Goal: Task Accomplishment & Management: Complete application form

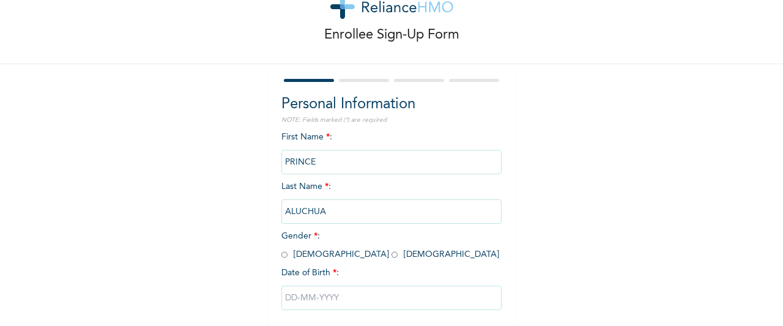
scroll to position [48, 0]
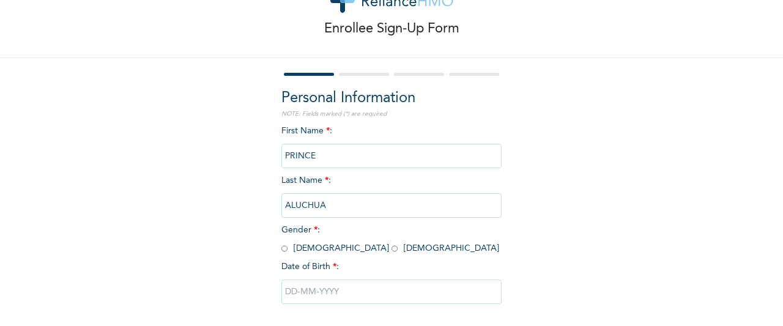
click at [281, 246] on input "radio" at bounding box center [284, 249] width 6 height 12
radio input "true"
click at [319, 289] on input "text" at bounding box center [391, 291] width 220 height 24
select select "8"
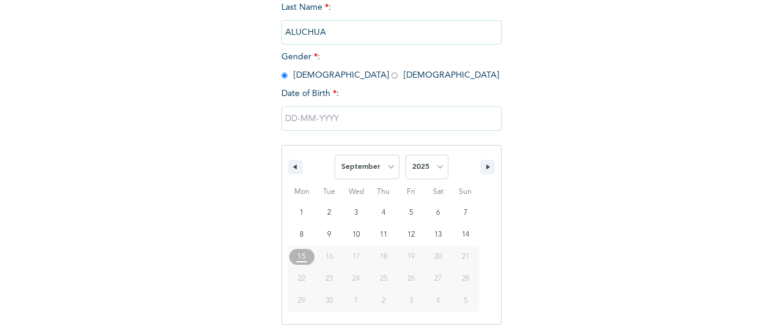
scroll to position [231, 0]
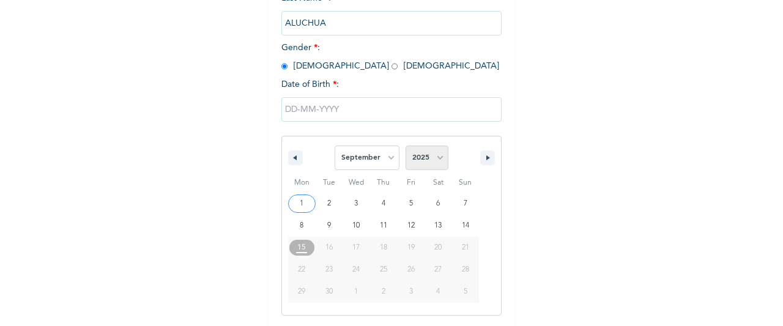
click at [436, 163] on select "2025 2024 2023 2022 2021 2020 2019 2018 2017 2016 2015 2014 2013 2012 2011 2010…" at bounding box center [426, 158] width 43 height 24
select select "1986"
click at [292, 158] on button "button" at bounding box center [295, 157] width 15 height 15
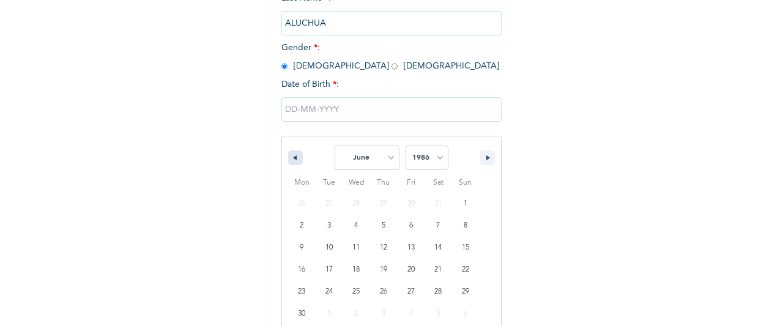
click at [292, 158] on button "button" at bounding box center [295, 157] width 15 height 15
select select "1"
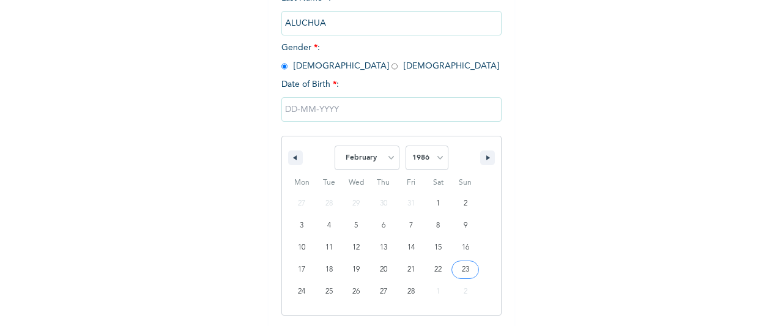
type input "[DATE]"
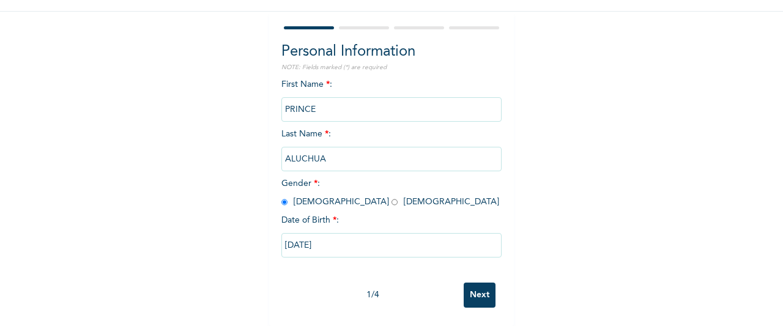
click at [474, 287] on input "Next" at bounding box center [479, 294] width 32 height 25
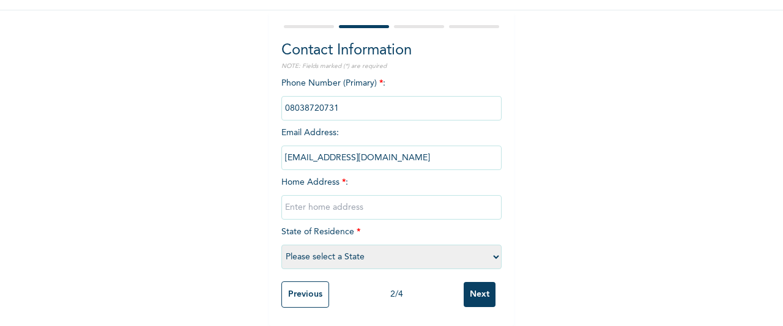
click at [344, 200] on input "text" at bounding box center [391, 207] width 220 height 24
click at [333, 201] on input "No 14, [GEOGRAPHIC_DATA], by [GEOGRAPHIC_DATA] off [PERSON_NAME][GEOGRAPHIC_DAT…" at bounding box center [391, 207] width 220 height 24
click at [357, 200] on input "No 14, [GEOGRAPHIC_DATA], by [GEOGRAPHIC_DATA] off [PERSON_NAME][GEOGRAPHIC_DAT…" at bounding box center [391, 207] width 220 height 24
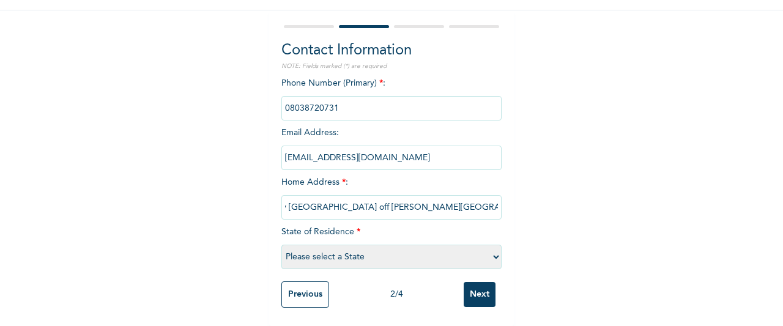
click at [426, 200] on input "No 14, [GEOGRAPHIC_DATA], by [GEOGRAPHIC_DATA] off [PERSON_NAME][GEOGRAPHIC_DAT…" at bounding box center [391, 207] width 220 height 24
click at [303, 199] on input "No 14, [GEOGRAPHIC_DATA], by [GEOGRAPHIC_DATA] off [PERSON_NAME][GEOGRAPHIC_DAT…" at bounding box center [391, 207] width 220 height 24
click at [293, 197] on input "No 14, [GEOGRAPHIC_DATA], by [GEOGRAPHIC_DATA] off [PERSON_NAME][GEOGRAPHIC_DAT…" at bounding box center [391, 207] width 220 height 24
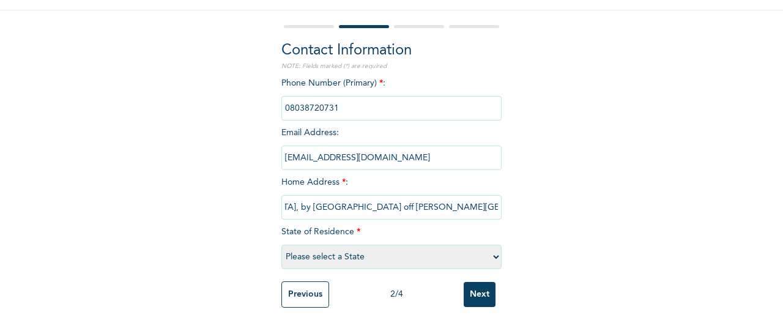
scroll to position [0, 102]
click at [293, 197] on input "No 14, [GEOGRAPHIC_DATA], by [GEOGRAPHIC_DATA] off [PERSON_NAME][GEOGRAPHIC_DAT…" at bounding box center [391, 207] width 220 height 24
type input "[STREET_ADDRESS], by [GEOGRAPHIC_DATA] off [PERSON_NAME][GEOGRAPHIC_DATA] [GEOG…"
click at [489, 246] on select "Please select a State [PERSON_NAME] (FCT) [PERSON_NAME] Ibom [GEOGRAPHIC_DATA] …" at bounding box center [391, 257] width 220 height 24
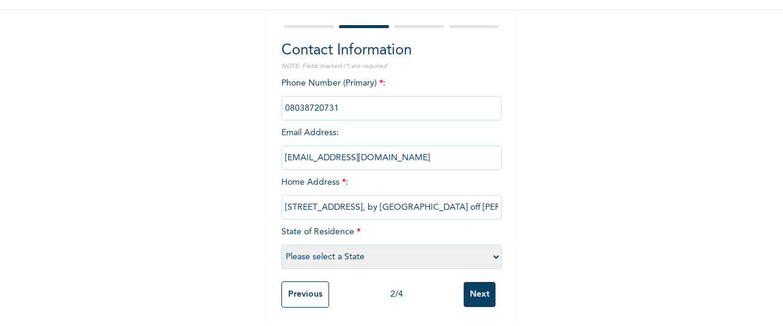
select select "33"
click at [281, 245] on select "Please select a State [PERSON_NAME] (FCT) [PERSON_NAME] Ibom [GEOGRAPHIC_DATA] …" at bounding box center [391, 257] width 220 height 24
click at [473, 289] on input "Next" at bounding box center [479, 294] width 32 height 25
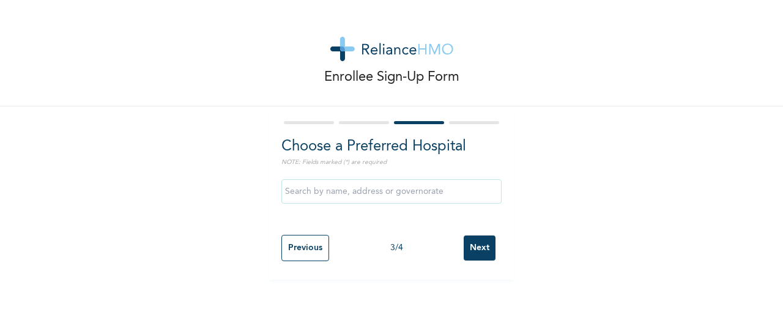
click at [429, 185] on input "text" at bounding box center [391, 191] width 220 height 24
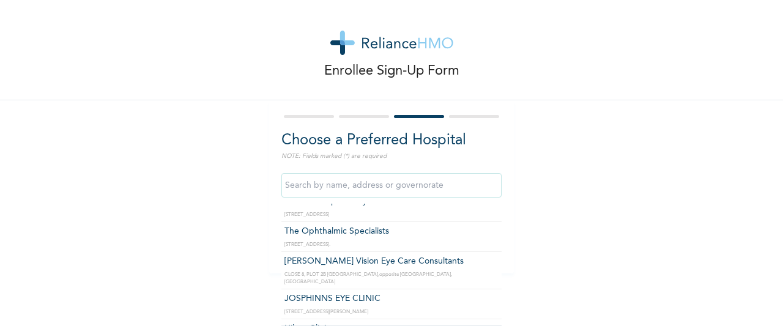
scroll to position [1080, 0]
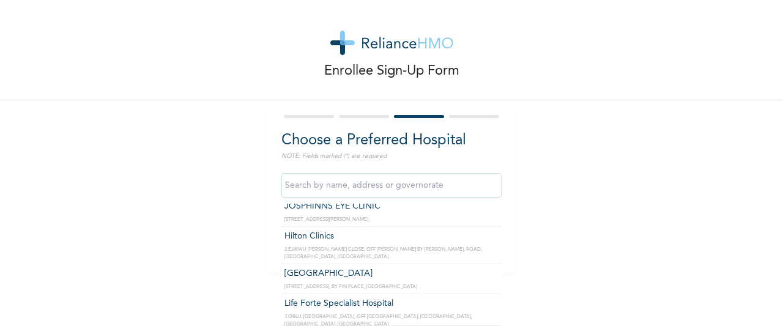
type input "Hilton Clinics"
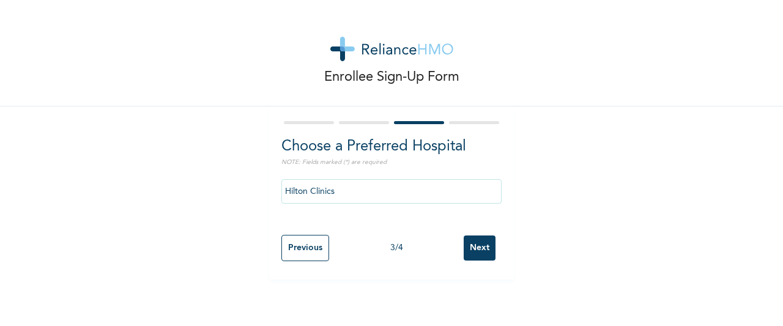
scroll to position [0, 0]
click at [467, 191] on input "Hilton Clinics" at bounding box center [391, 191] width 220 height 24
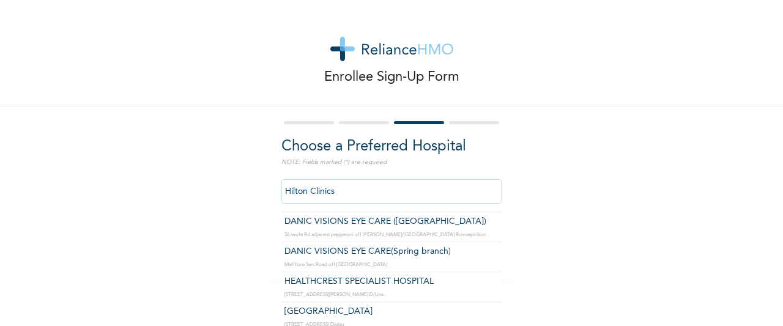
scroll to position [3632, 0]
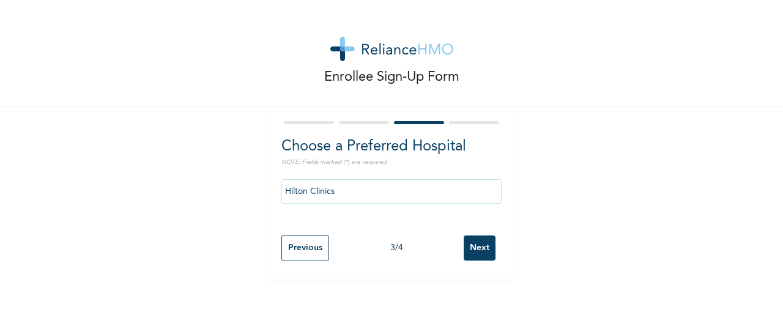
click at [497, 254] on div "Choose a Preferred Hospital NOTE: Fields marked (*) are required Hilton Clinics…" at bounding box center [391, 192] width 245 height 173
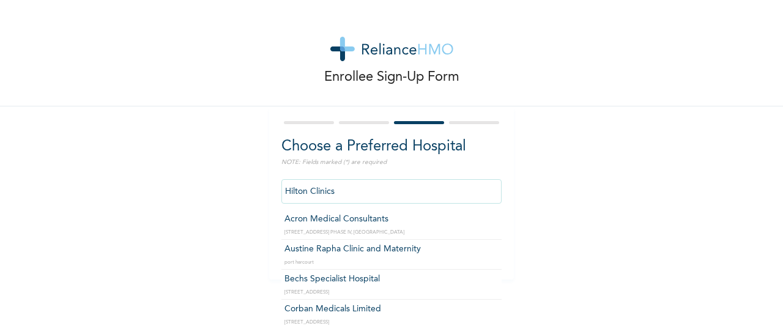
click at [478, 187] on input "Hilton Clinics" at bounding box center [391, 191] width 220 height 24
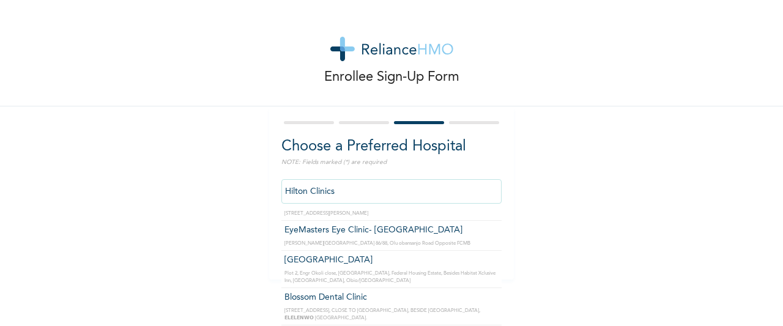
scroll to position [8810, 0]
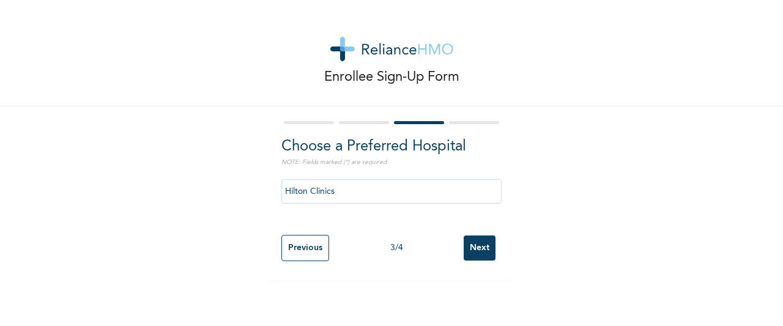
click at [715, 200] on div "Enrollee Sign-Up Form Choose a Preferred Hospital NOTE: Fields marked (*) are r…" at bounding box center [391, 139] width 783 height 279
click at [480, 251] on input "Next" at bounding box center [479, 247] width 32 height 25
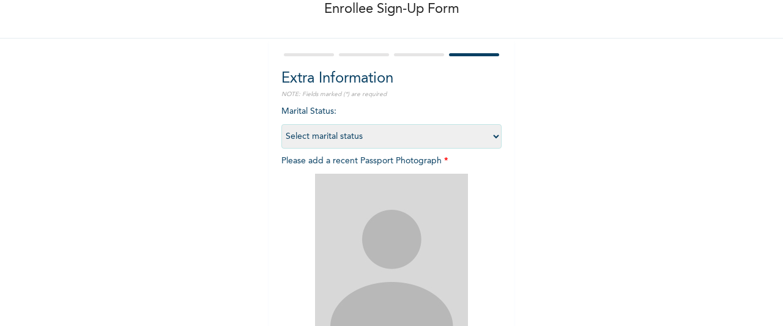
scroll to position [77, 0]
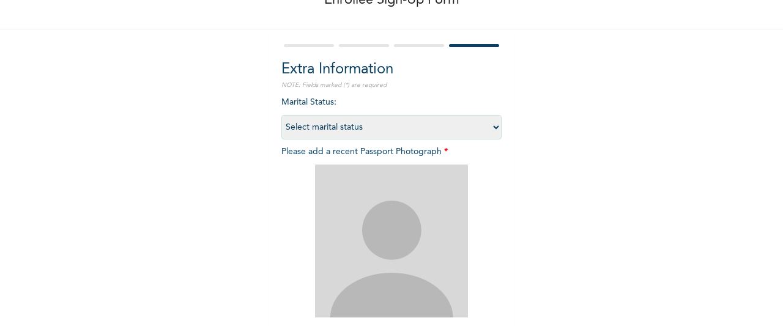
click at [492, 127] on select "Select marital status [DEMOGRAPHIC_DATA] Married [DEMOGRAPHIC_DATA] Widow/[DEMO…" at bounding box center [391, 127] width 220 height 24
select select "2"
click at [281, 115] on select "Select marital status [DEMOGRAPHIC_DATA] Married [DEMOGRAPHIC_DATA] Widow/[DEMO…" at bounding box center [391, 127] width 220 height 24
click at [399, 246] on img at bounding box center [391, 240] width 153 height 153
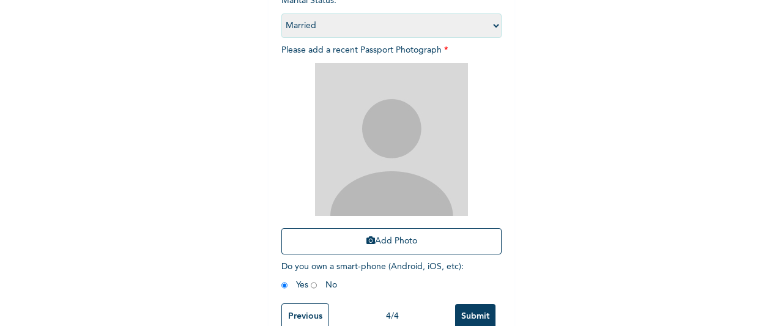
scroll to position [179, 0]
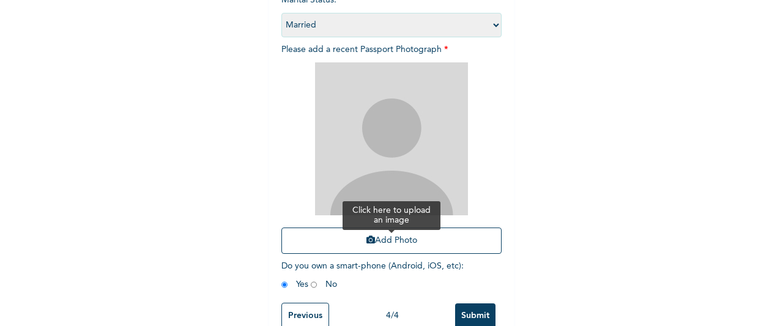
click at [396, 241] on button "Add Photo" at bounding box center [391, 240] width 220 height 26
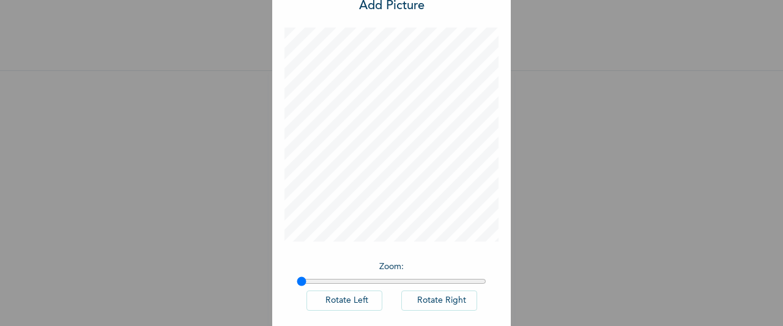
scroll to position [43, 0]
type input "1"
drag, startPoint x: 297, startPoint y: 278, endPoint x: 289, endPoint y: 276, distance: 8.9
click at [297, 276] on input "range" at bounding box center [392, 280] width 190 height 10
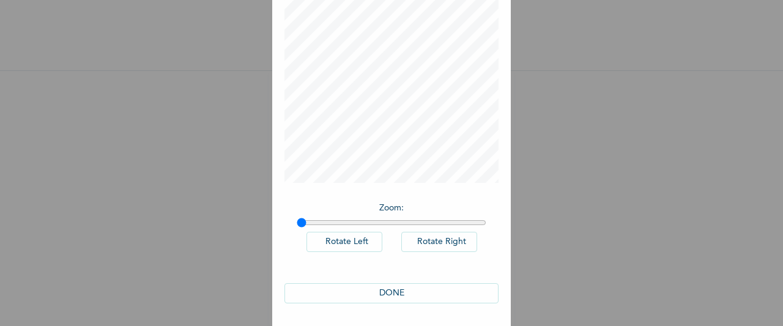
scroll to position [100, 0]
click at [394, 292] on button "DONE" at bounding box center [391, 292] width 214 height 20
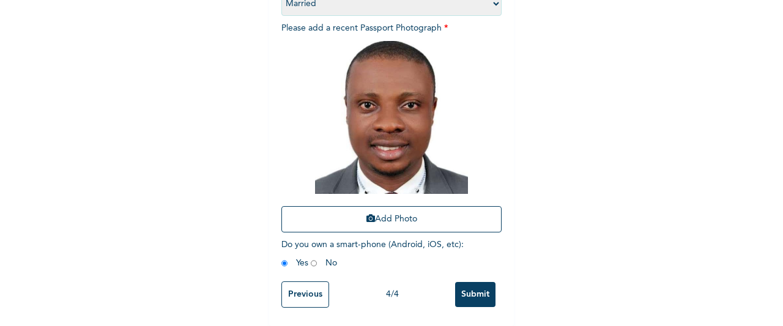
scroll to position [210, 0]
click at [476, 286] on input "Submit" at bounding box center [475, 294] width 40 height 25
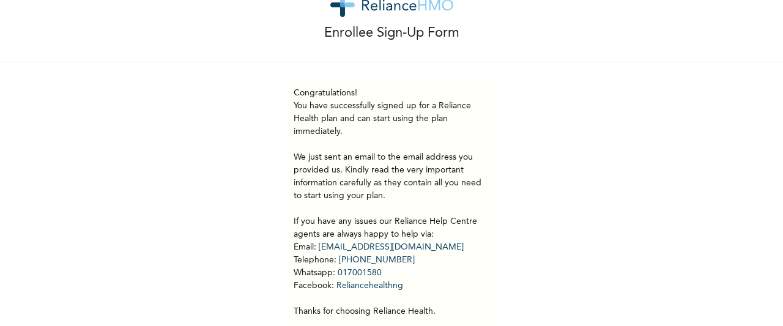
scroll to position [0, 0]
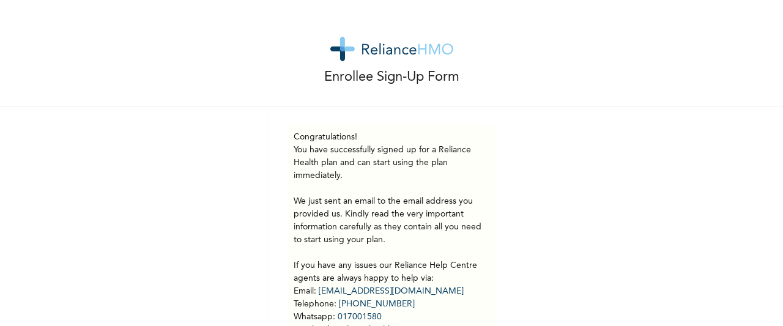
drag, startPoint x: 764, startPoint y: 58, endPoint x: 758, endPoint y: 29, distance: 30.0
click at [758, 29] on div "Enrollee Sign-Up Form" at bounding box center [391, 53] width 783 height 106
